Goal: Task Accomplishment & Management: Manage account settings

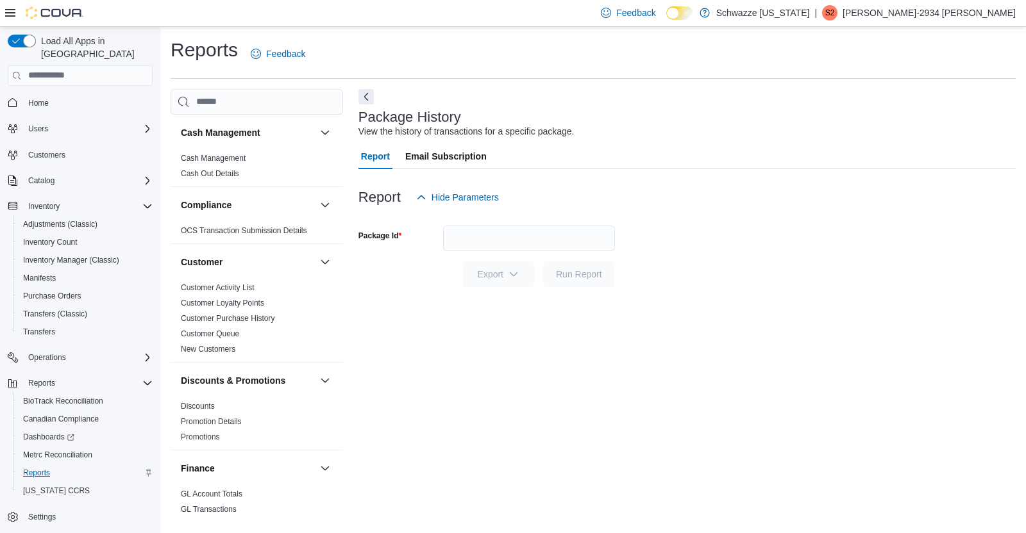
click at [35, 468] on span "Reports" at bounding box center [36, 473] width 27 height 10
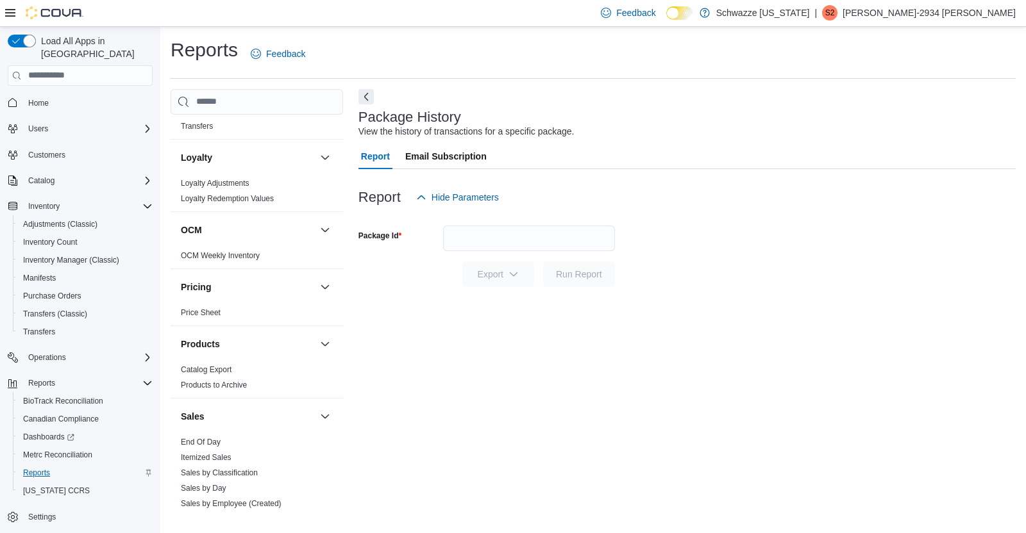
scroll to position [602, 0]
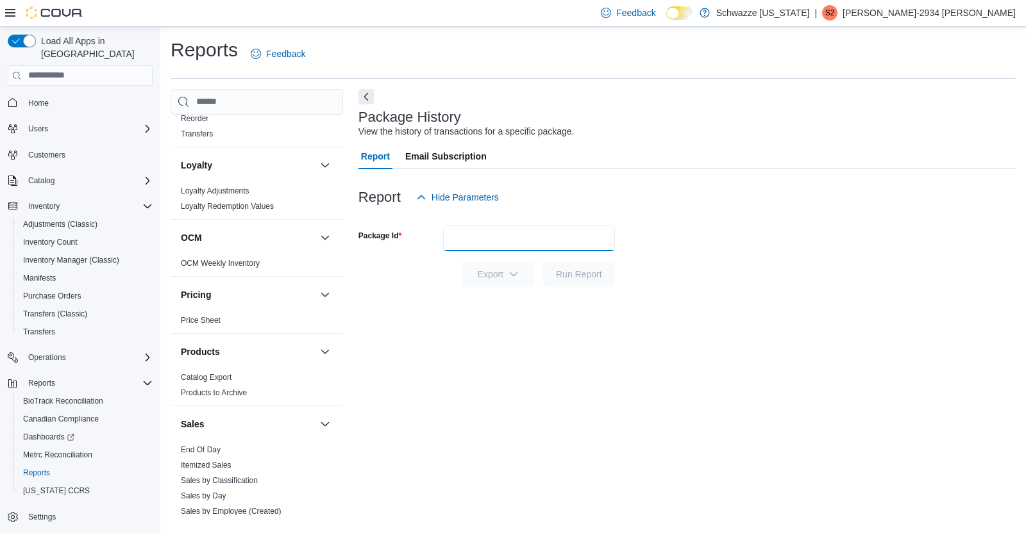
click at [477, 228] on input "Package Id" at bounding box center [529, 239] width 172 height 26
click at [803, 243] on form "Package Id Export Run Report" at bounding box center [686, 248] width 657 height 77
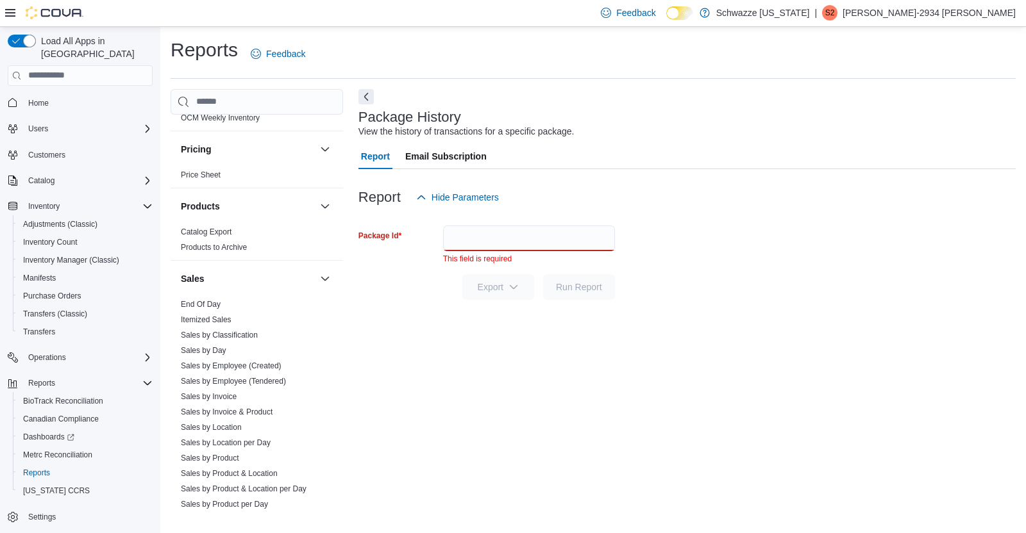
scroll to position [891, 0]
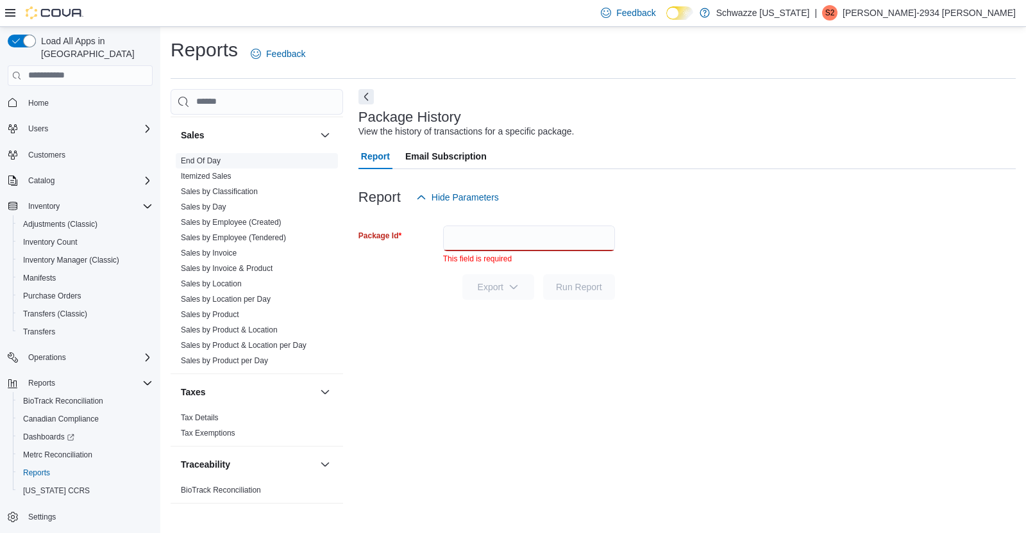
click at [217, 158] on link "End Of Day" at bounding box center [201, 160] width 40 height 9
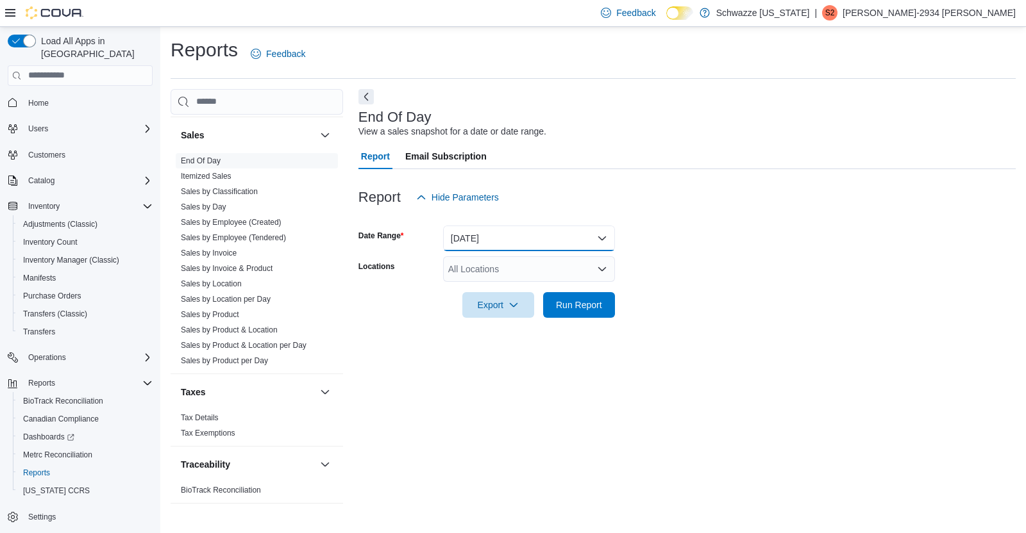
click at [505, 235] on button "[DATE]" at bounding box center [529, 239] width 172 height 26
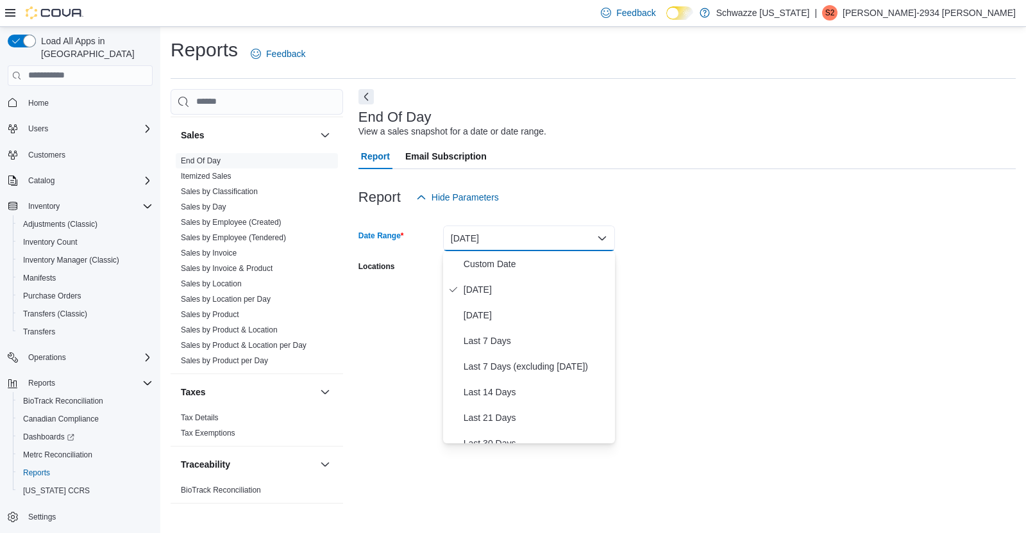
click at [665, 186] on div "Report Hide Parameters" at bounding box center [686, 198] width 657 height 26
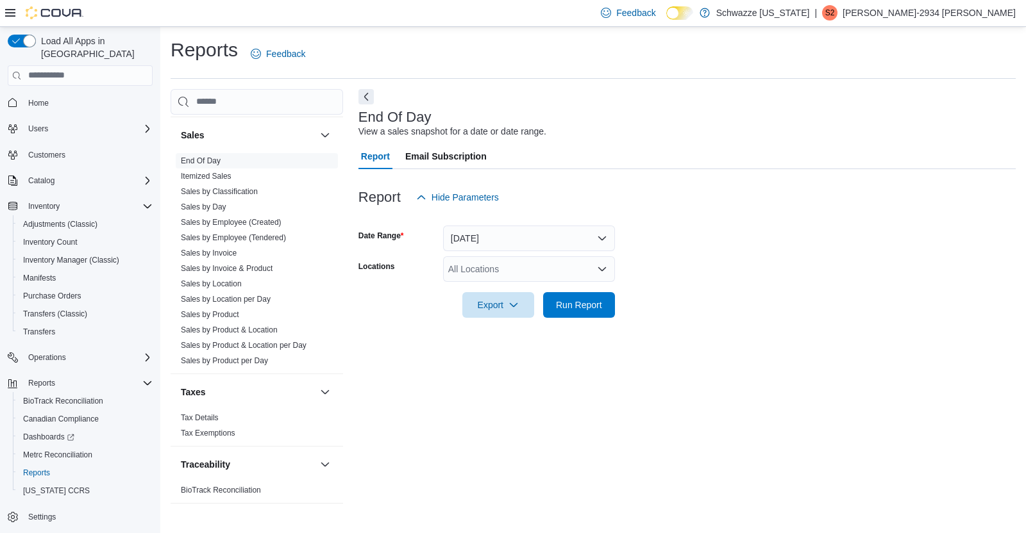
click at [551, 279] on div "All Locations" at bounding box center [529, 269] width 172 height 26
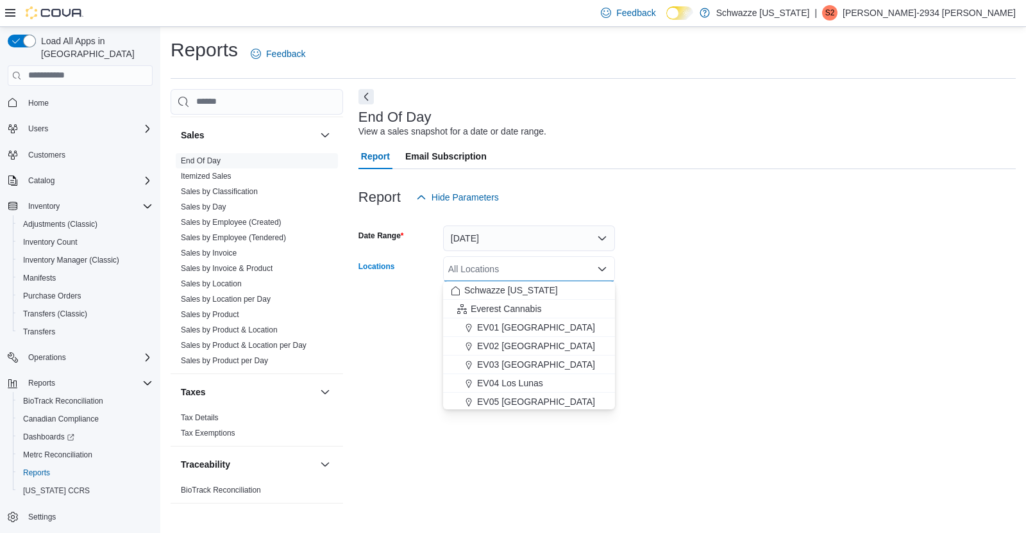
click at [502, 411] on div "End Of Day View a sales snapshot for a date or date range. Report Email Subscri…" at bounding box center [686, 302] width 657 height 426
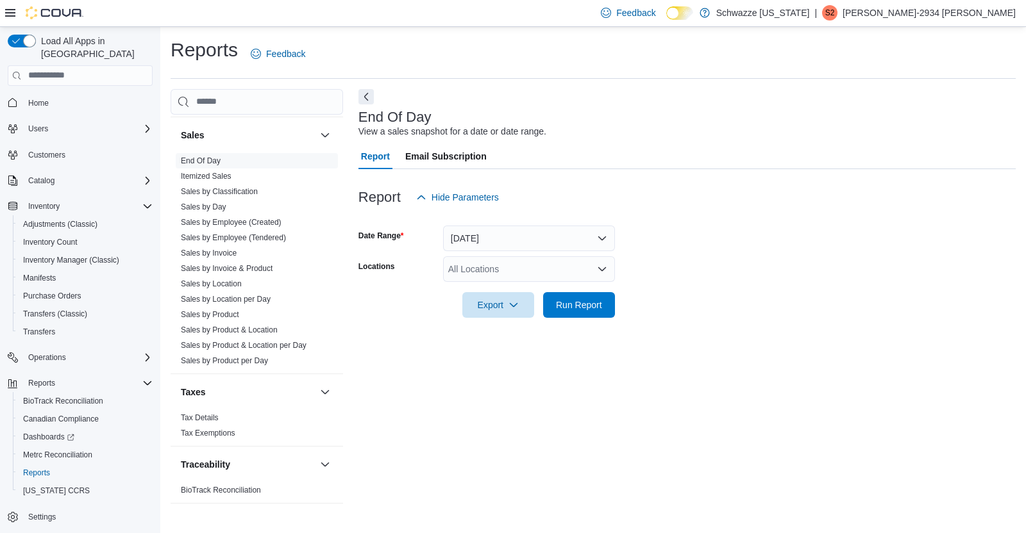
click at [540, 265] on div "All Locations" at bounding box center [529, 269] width 172 height 26
click at [544, 266] on div "All Locations" at bounding box center [529, 269] width 172 height 26
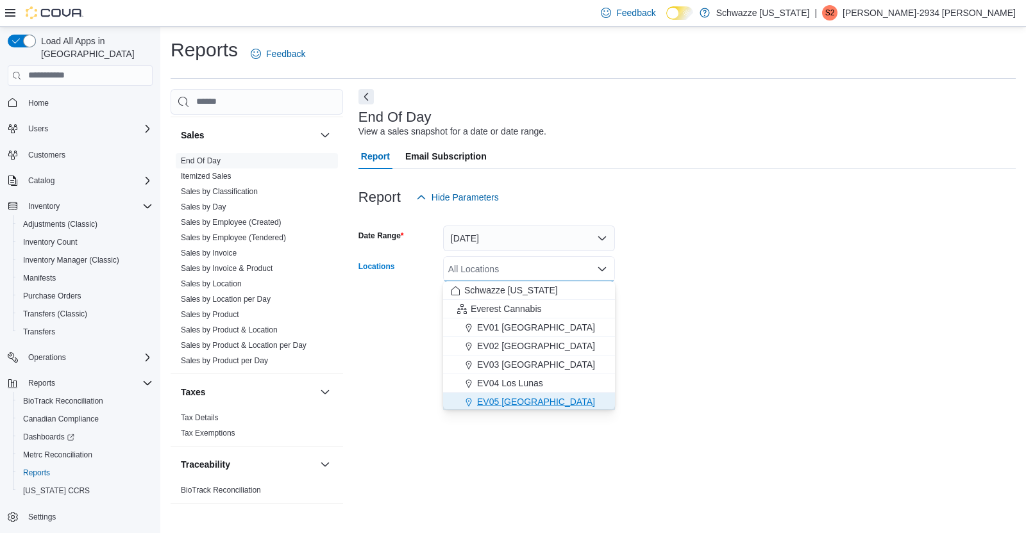
click at [533, 406] on div "EV05 [GEOGRAPHIC_DATA]" at bounding box center [529, 401] width 156 height 13
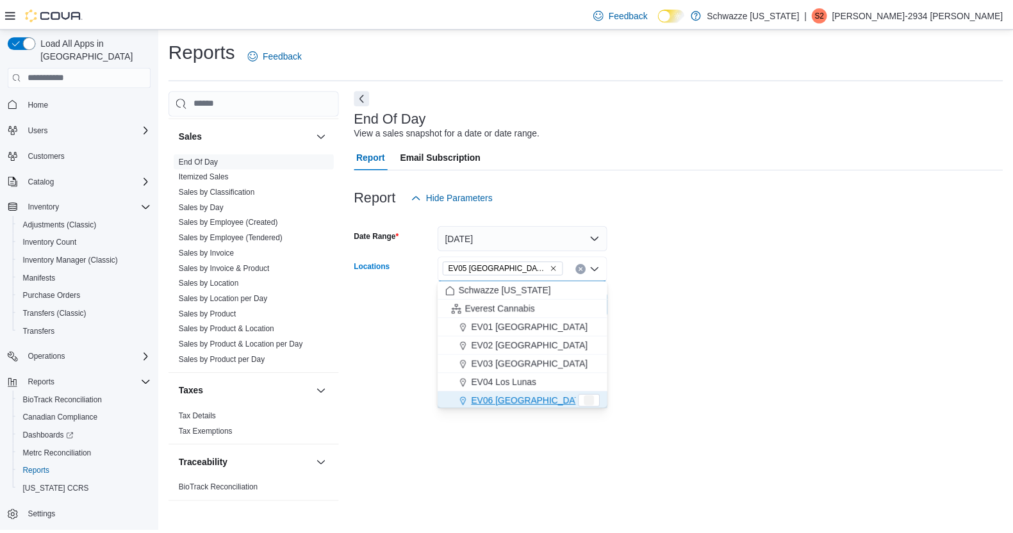
scroll to position [2, 0]
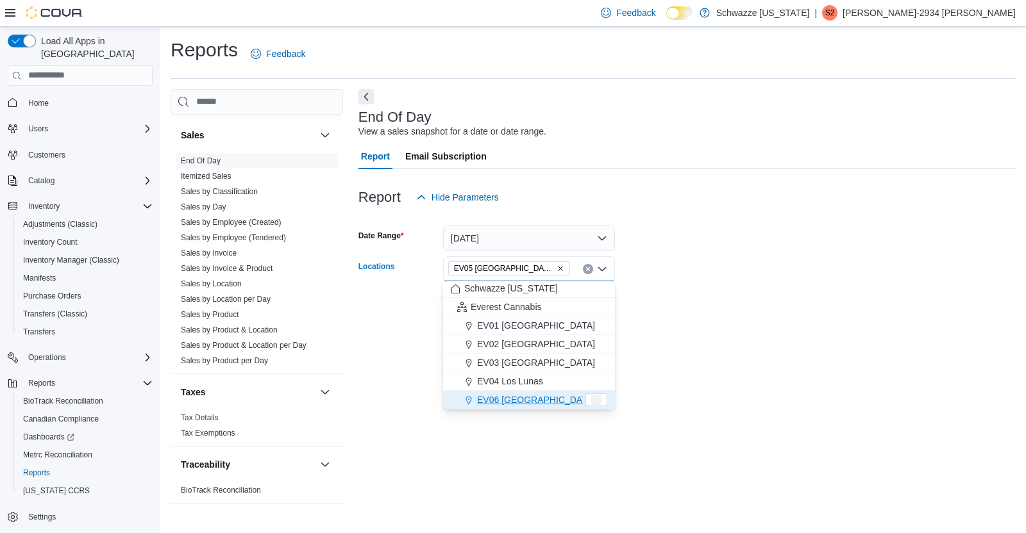
click at [663, 265] on form "Date Range [DATE] Locations EV05 [GEOGRAPHIC_DATA] Combo box. Selected. EV05 [G…" at bounding box center [686, 264] width 657 height 108
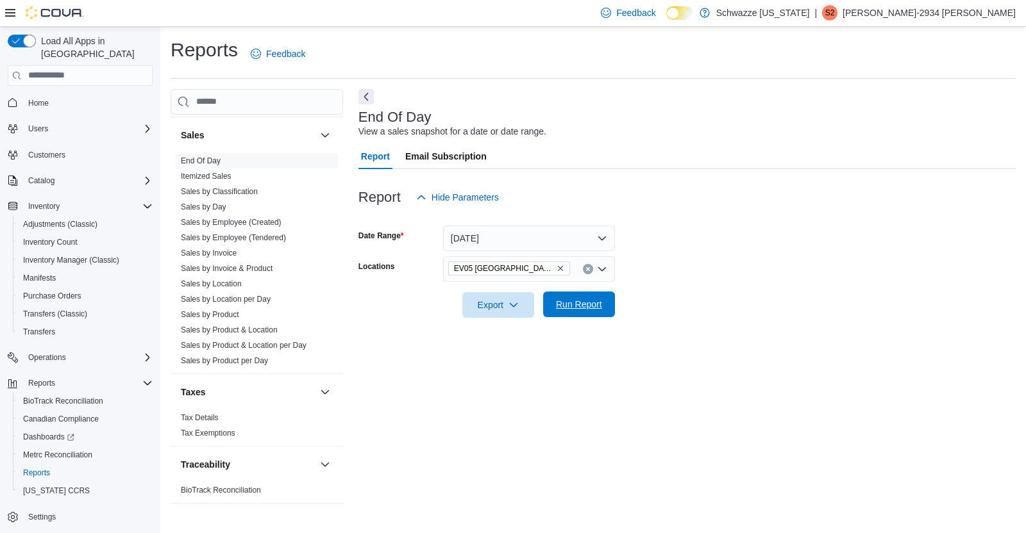
click at [592, 317] on span "Run Report" at bounding box center [579, 305] width 56 height 26
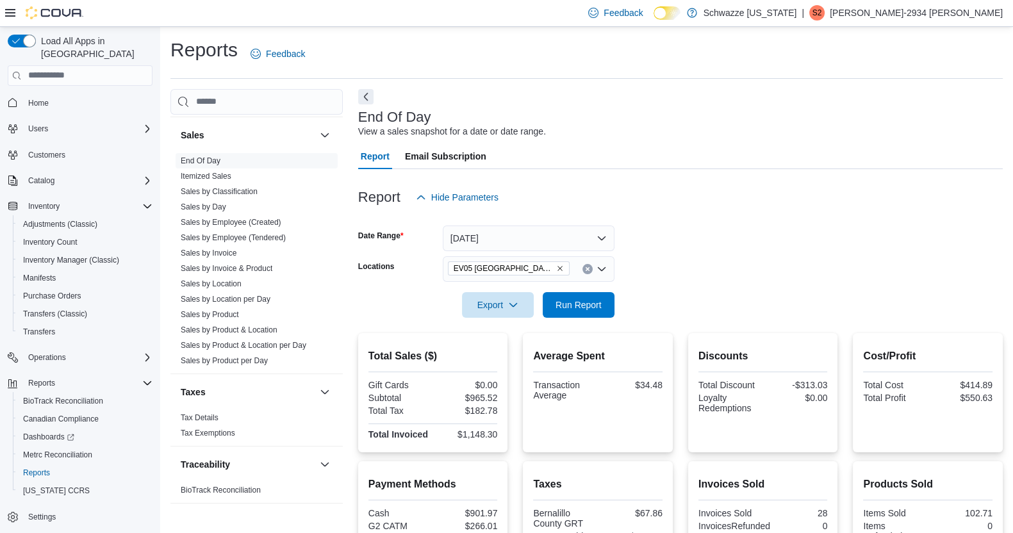
click at [589, 351] on h2 "Average Spent" at bounding box center [597, 356] width 129 height 15
click at [570, 307] on span "Run Report" at bounding box center [579, 304] width 46 height 13
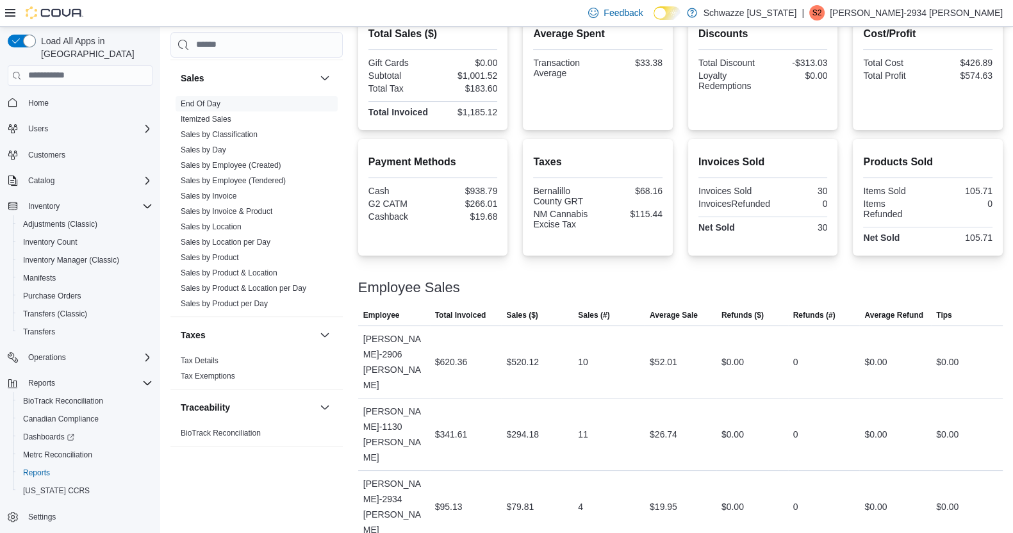
scroll to position [322, 0]
click at [212, 194] on link "Sales by Invoice" at bounding box center [209, 196] width 56 height 9
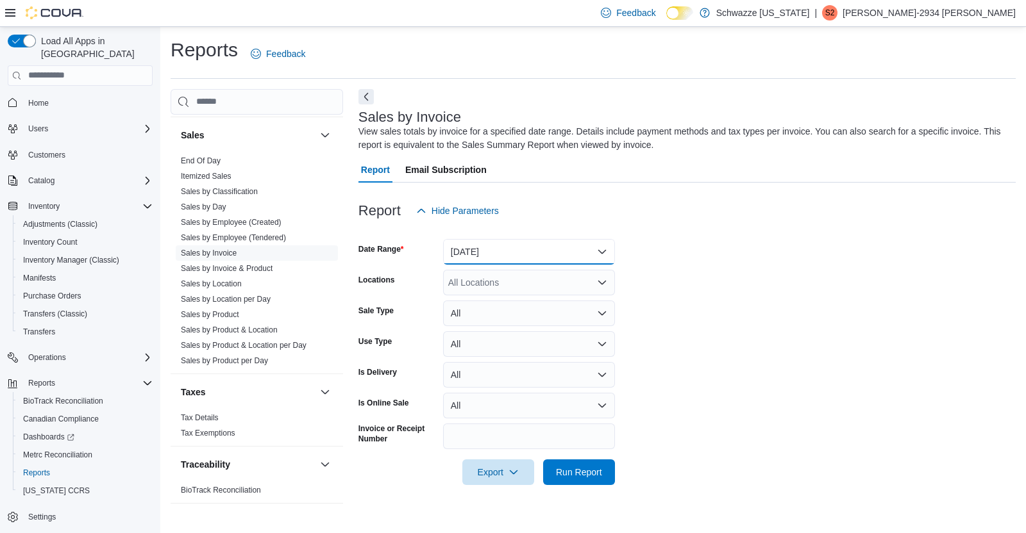
click at [603, 257] on button "[DATE]" at bounding box center [529, 252] width 172 height 26
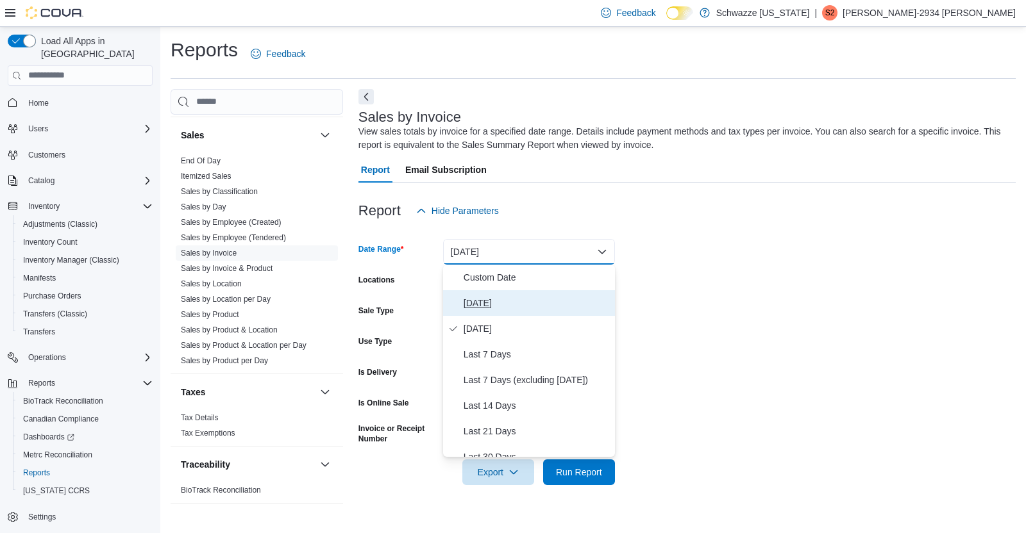
click at [583, 299] on span "[DATE]" at bounding box center [536, 302] width 146 height 15
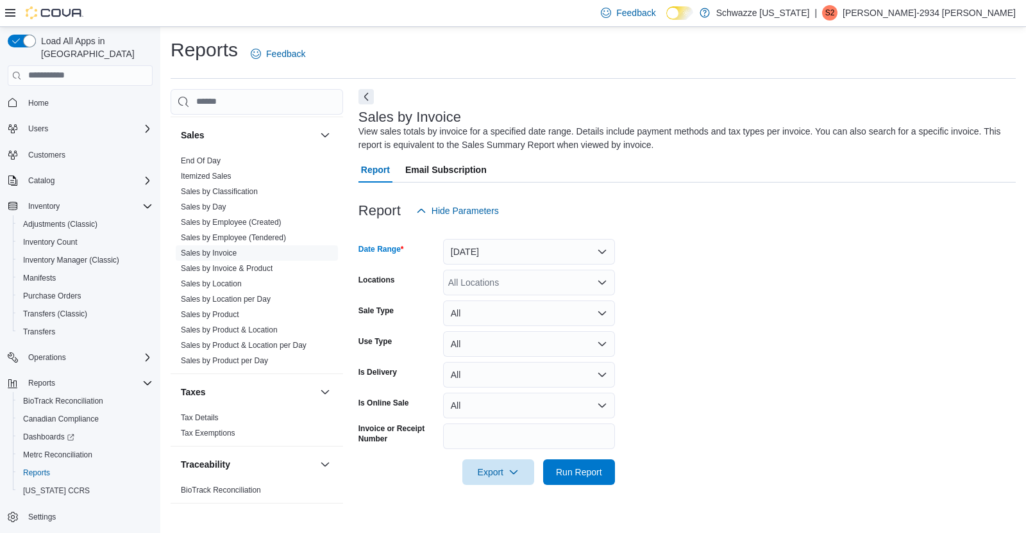
click at [595, 278] on div "All Locations" at bounding box center [529, 283] width 172 height 26
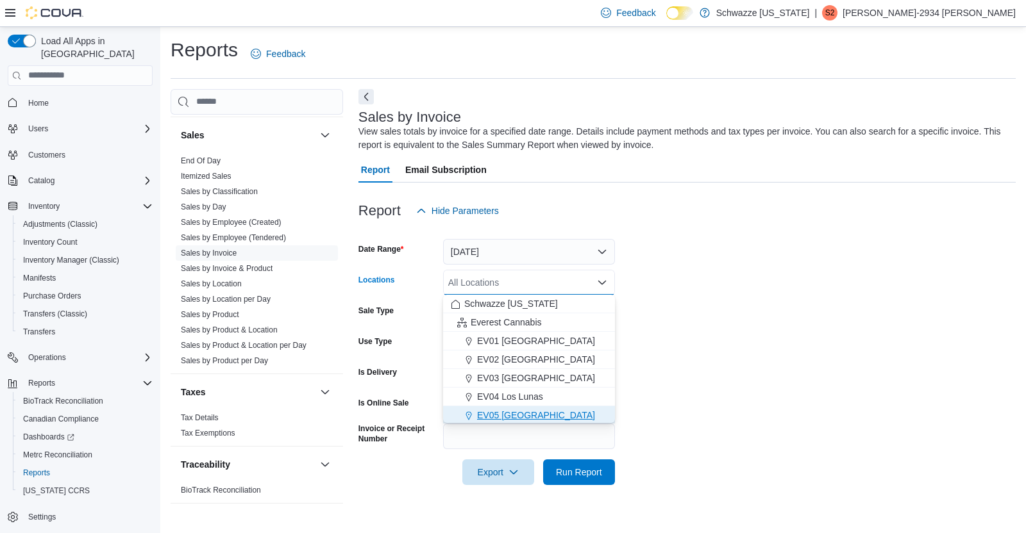
click at [547, 419] on div "EV05 [GEOGRAPHIC_DATA]" at bounding box center [529, 415] width 156 height 13
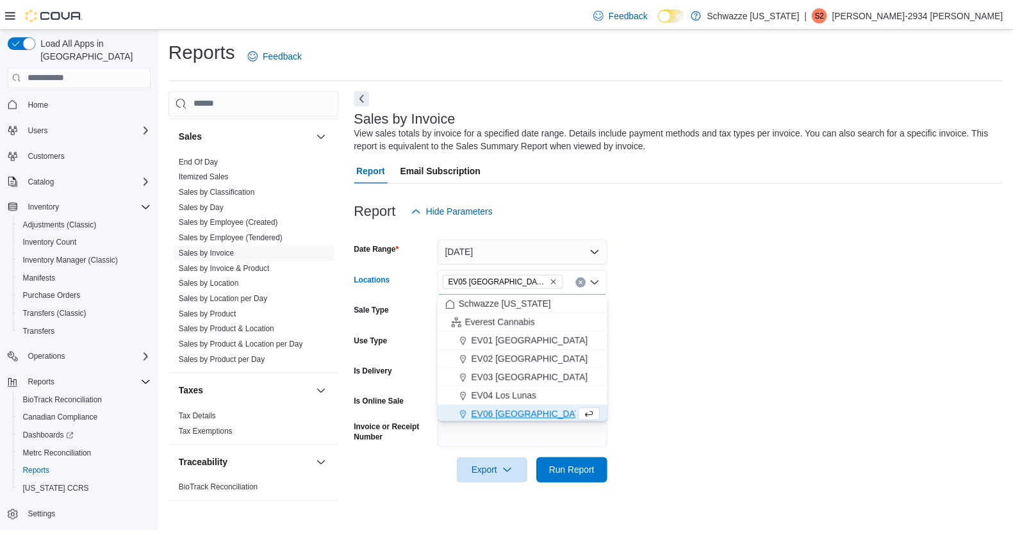
scroll to position [2, 0]
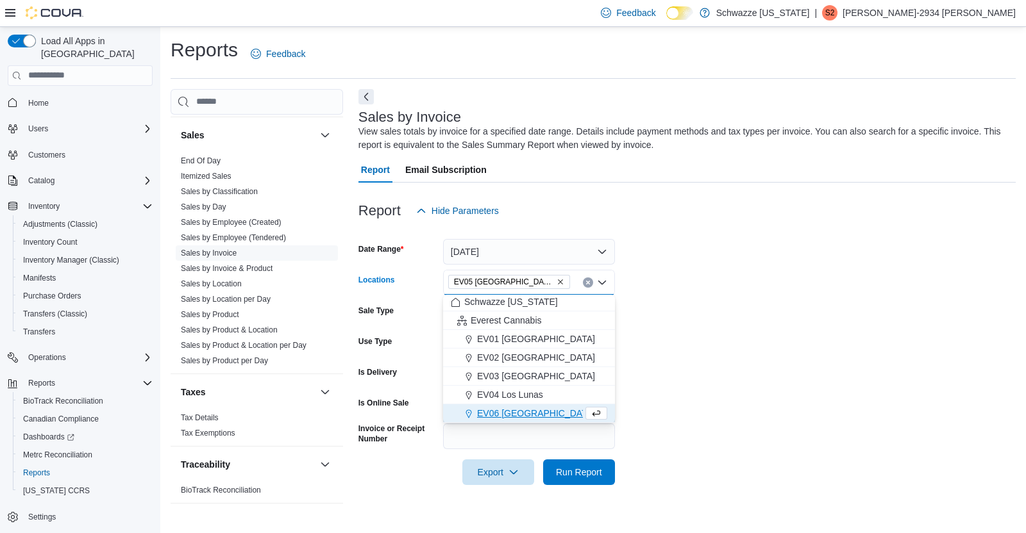
click at [706, 269] on form "Date Range [DATE] Locations EV05 [GEOGRAPHIC_DATA] Combo box. Selected. EV05 [G…" at bounding box center [686, 355] width 657 height 262
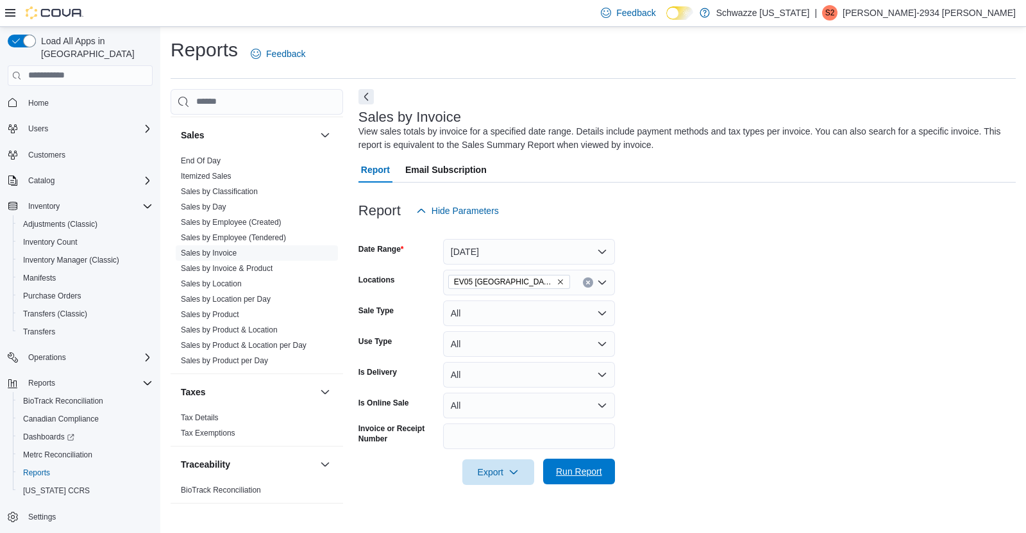
click at [592, 481] on span "Run Report" at bounding box center [579, 472] width 56 height 26
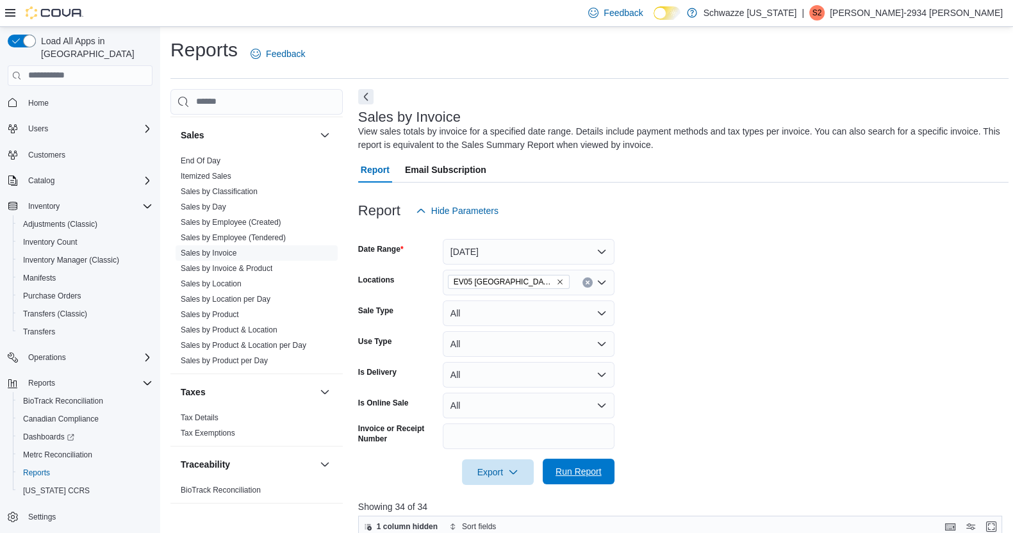
click at [590, 471] on span "Run Report" at bounding box center [579, 471] width 46 height 13
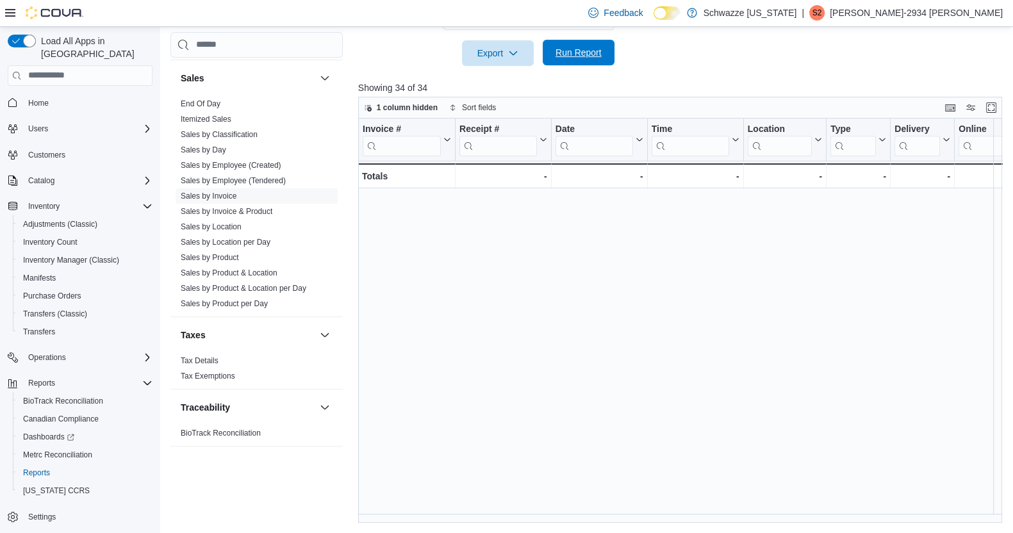
scroll to position [458, 0]
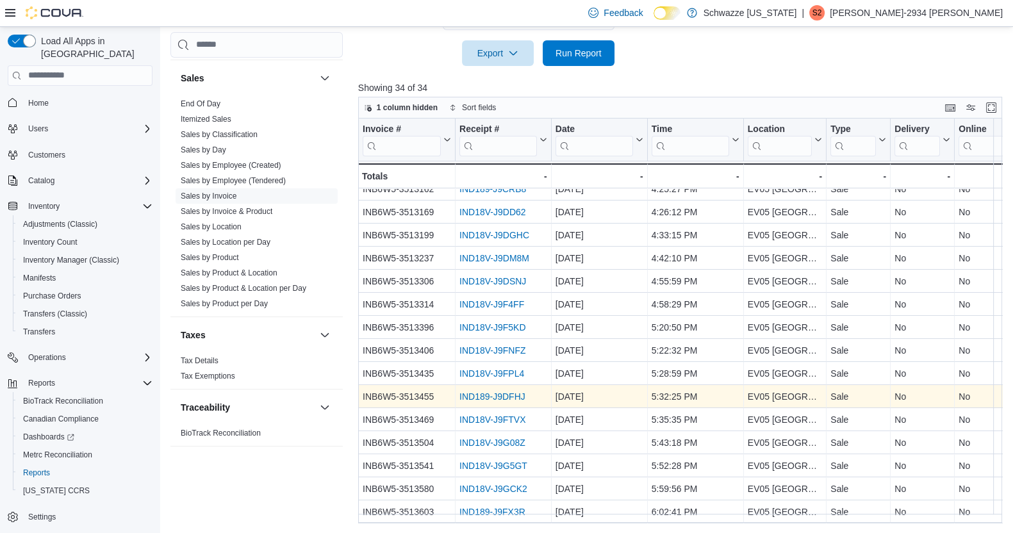
click at [494, 392] on link "IND189-J9DFHJ" at bounding box center [493, 397] width 66 height 10
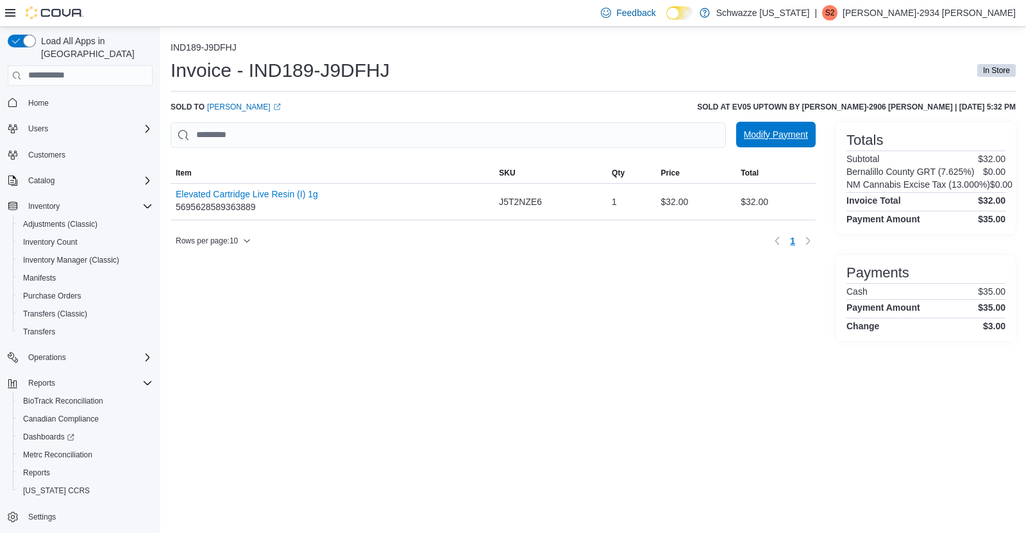
click at [772, 128] on span "Modify Payment" at bounding box center [776, 135] width 64 height 26
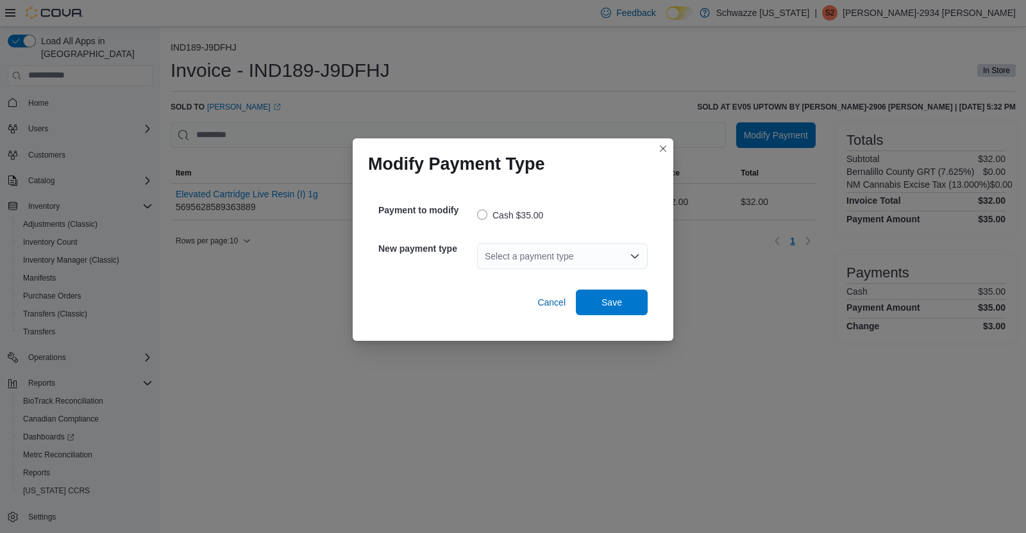
click at [559, 247] on div "Select a payment type" at bounding box center [562, 257] width 170 height 26
click at [570, 270] on button "G2 CATM" at bounding box center [562, 278] width 170 height 19
click at [624, 313] on span "Save" at bounding box center [611, 302] width 56 height 26
